Goal: Transaction & Acquisition: Obtain resource

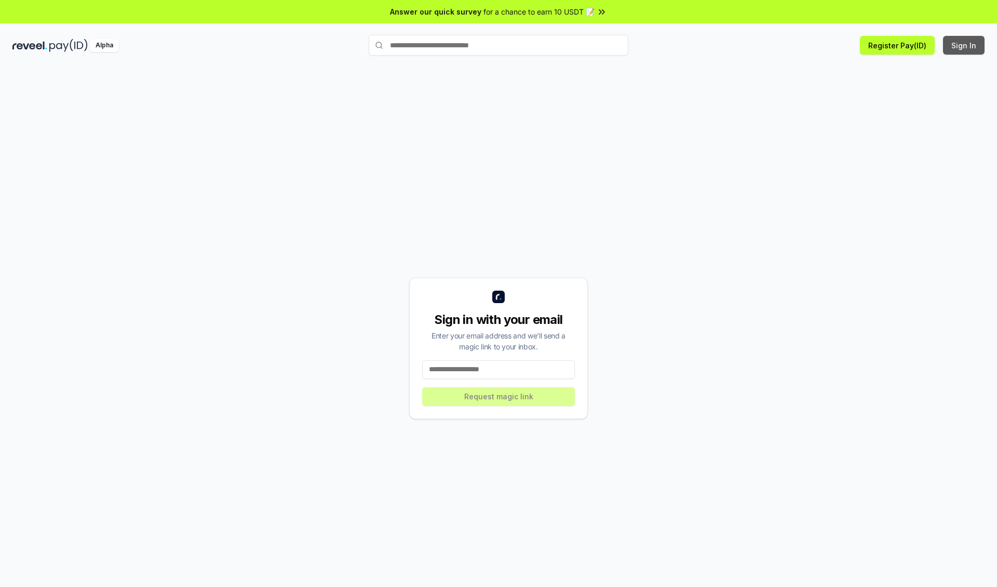
click at [965, 45] on button "Sign In" at bounding box center [964, 45] width 42 height 19
type input "**********"
click at [499, 396] on button "Request magic link" at bounding box center [498, 396] width 153 height 19
